Goal: Information Seeking & Learning: Understand process/instructions

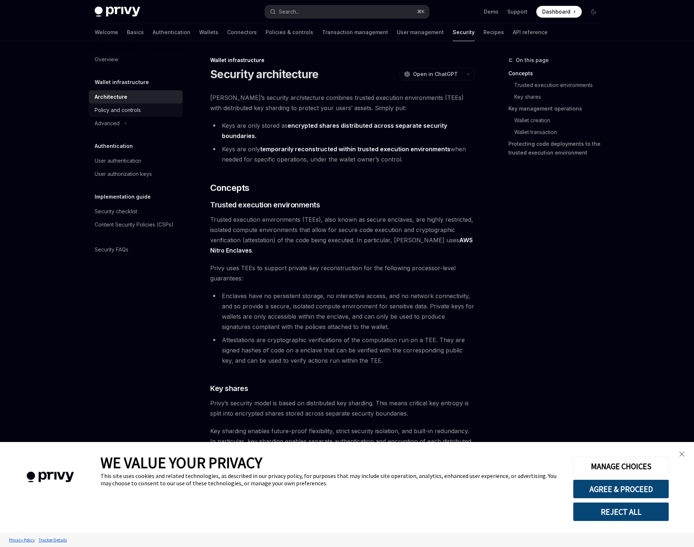
click at [113, 110] on div "Policy and controls" at bounding box center [118, 110] width 46 height 9
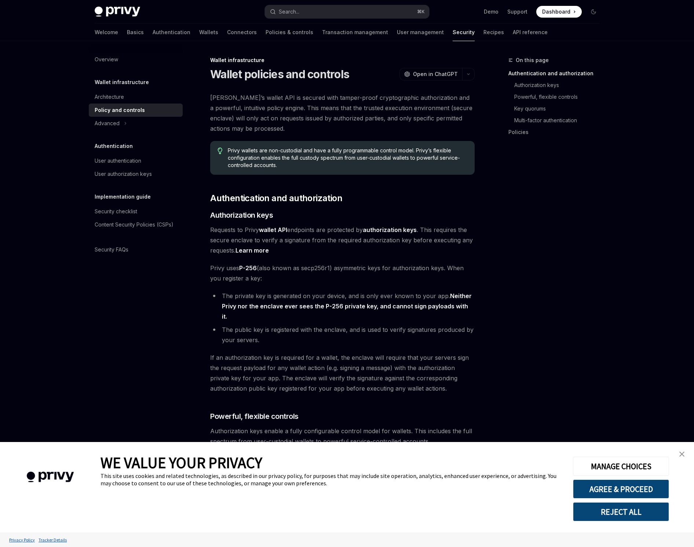
click at [117, 10] on img at bounding box center [118, 12] width 46 height 10
type textarea "*"
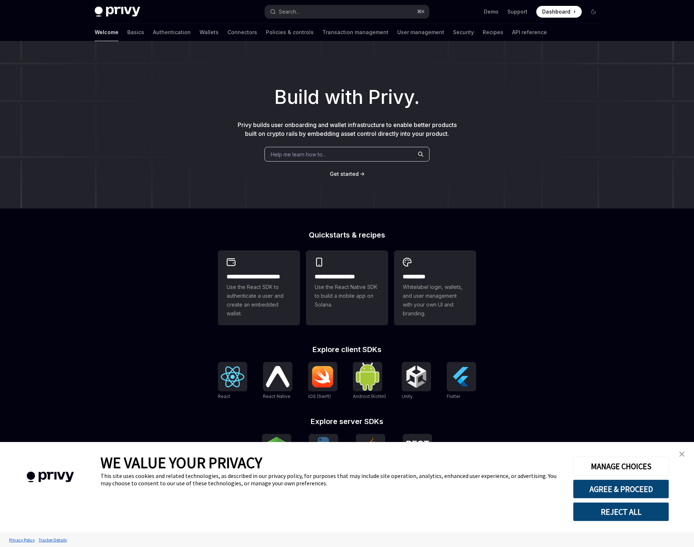
click at [361, 351] on h2 "Explore client SDKs" at bounding box center [347, 349] width 258 height 7
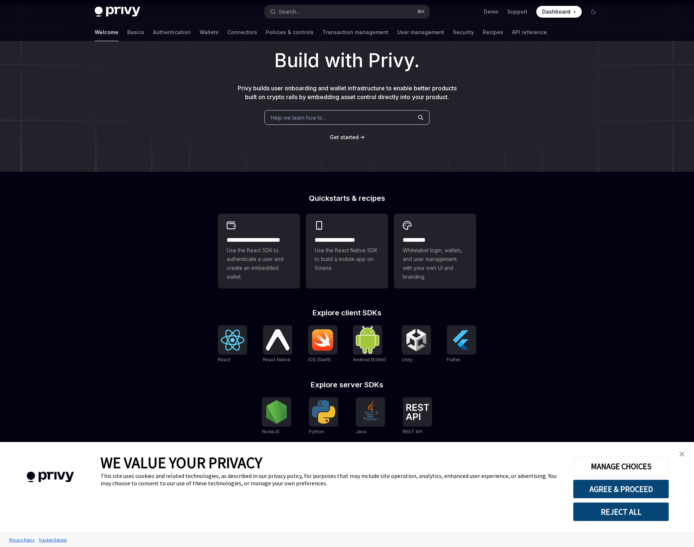
click at [679, 453] on link "close banner" at bounding box center [682, 454] width 15 height 15
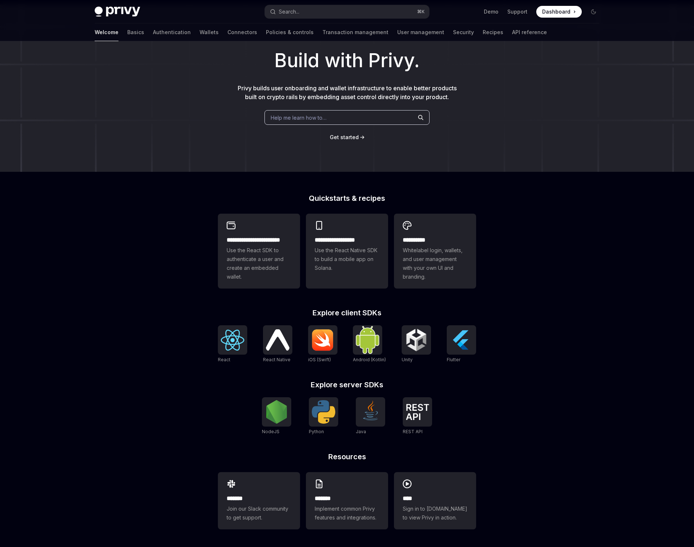
click at [340, 379] on div "**********" at bounding box center [347, 371] width 282 height 352
click at [316, 348] on img at bounding box center [322, 340] width 23 height 22
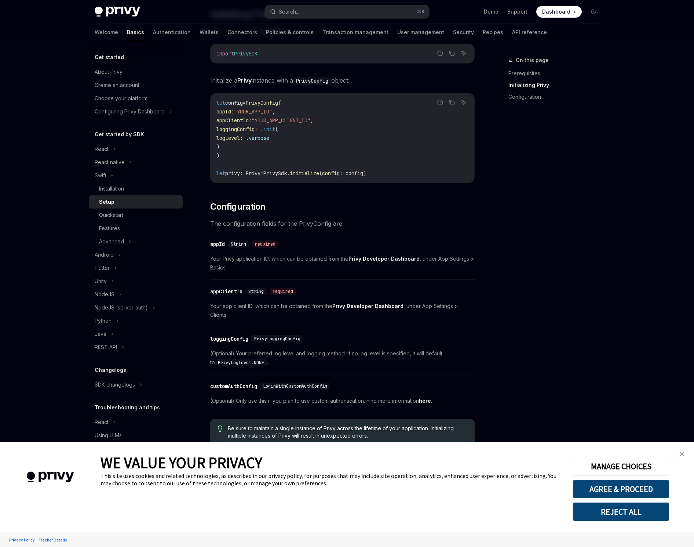
scroll to position [182, 0]
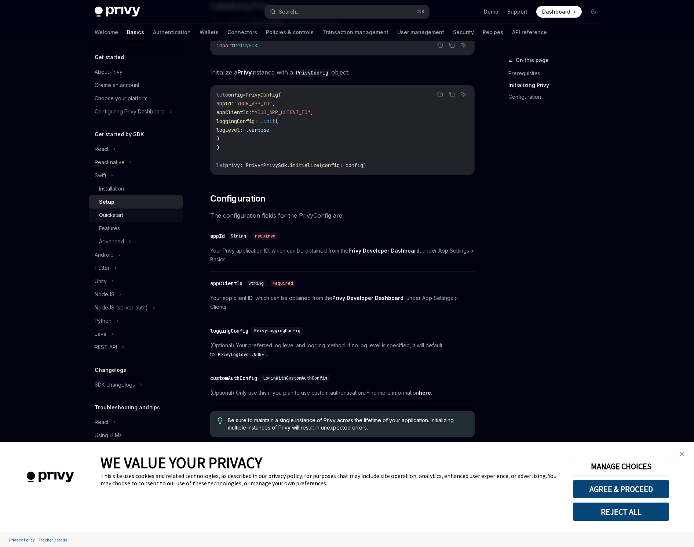
click at [131, 213] on div "Quickstart" at bounding box center [138, 215] width 79 height 9
type textarea "*"
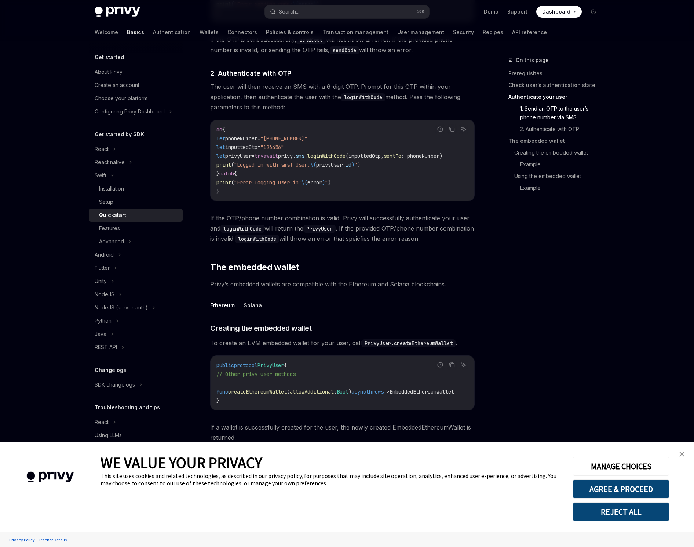
scroll to position [659, 0]
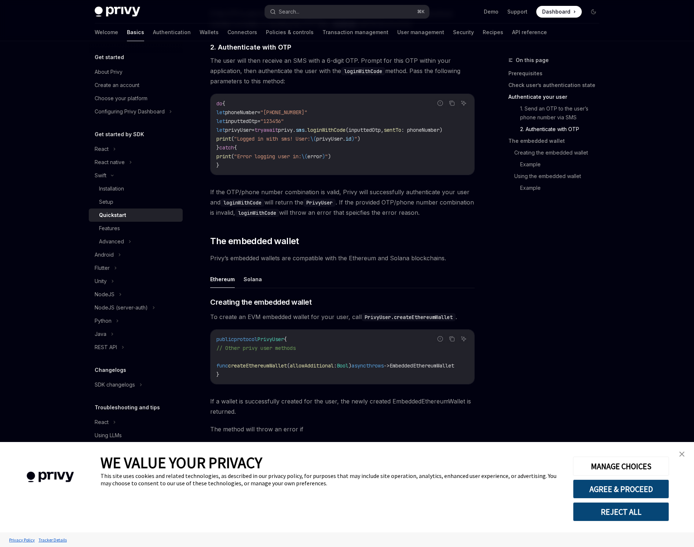
click at [582, 253] on div "On this page Prerequisites Check user’s authentication state Authenticate your …" at bounding box center [550, 301] width 112 height 491
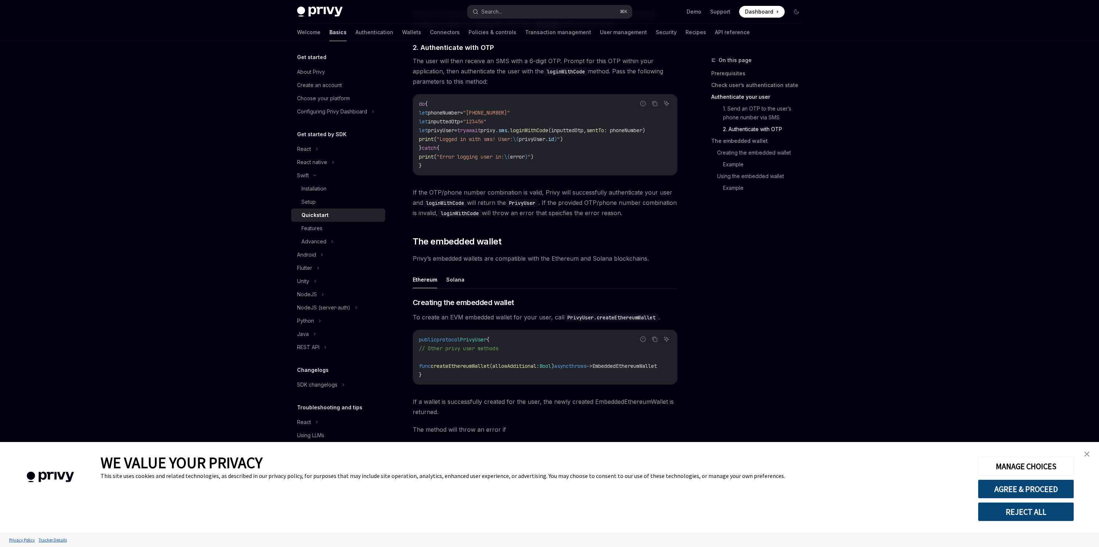
scroll to position [659, 0]
